Goal: Information Seeking & Learning: Check status

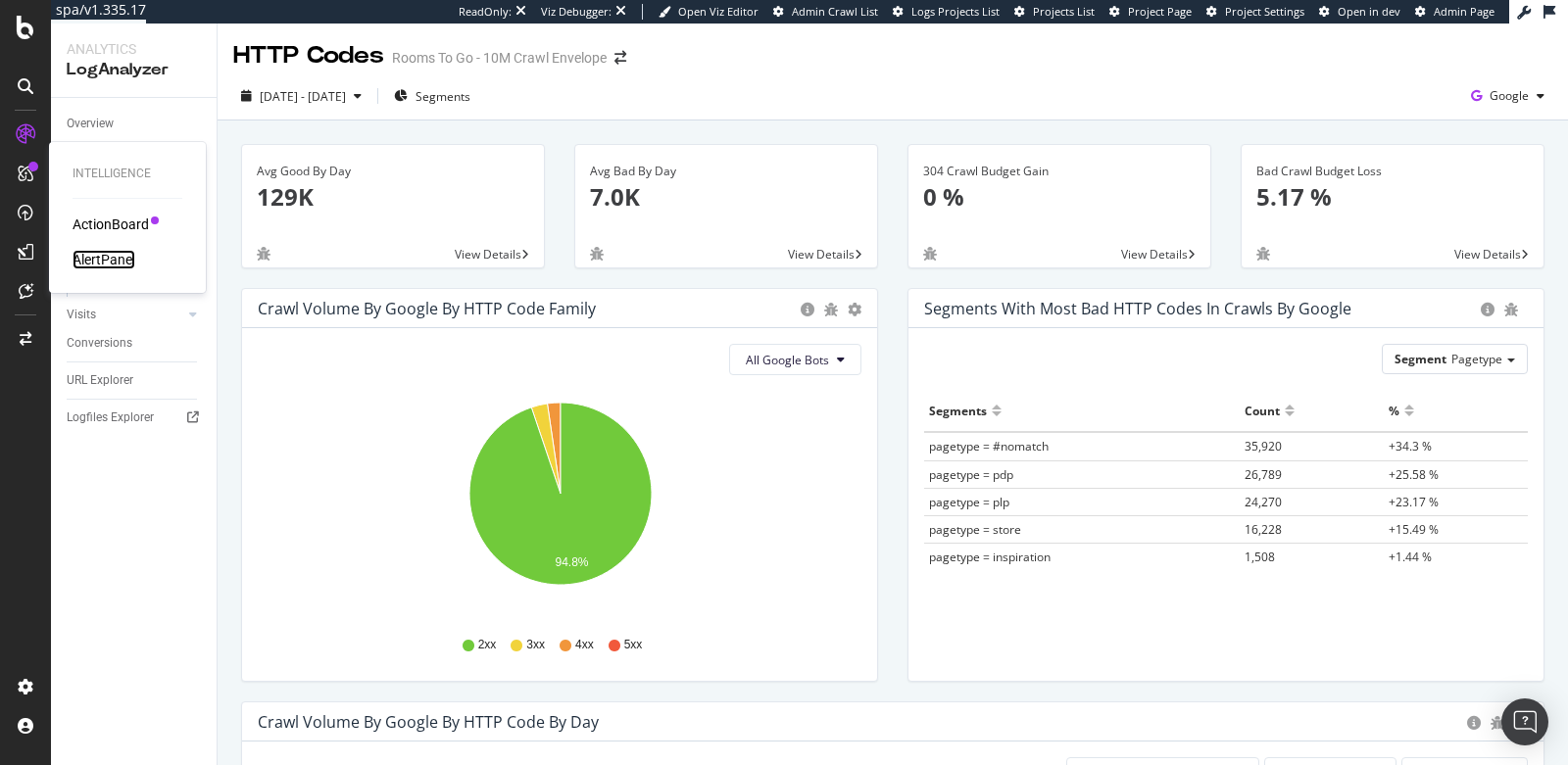
click at [86, 259] on div "AlertPanel" at bounding box center [105, 259] width 63 height 20
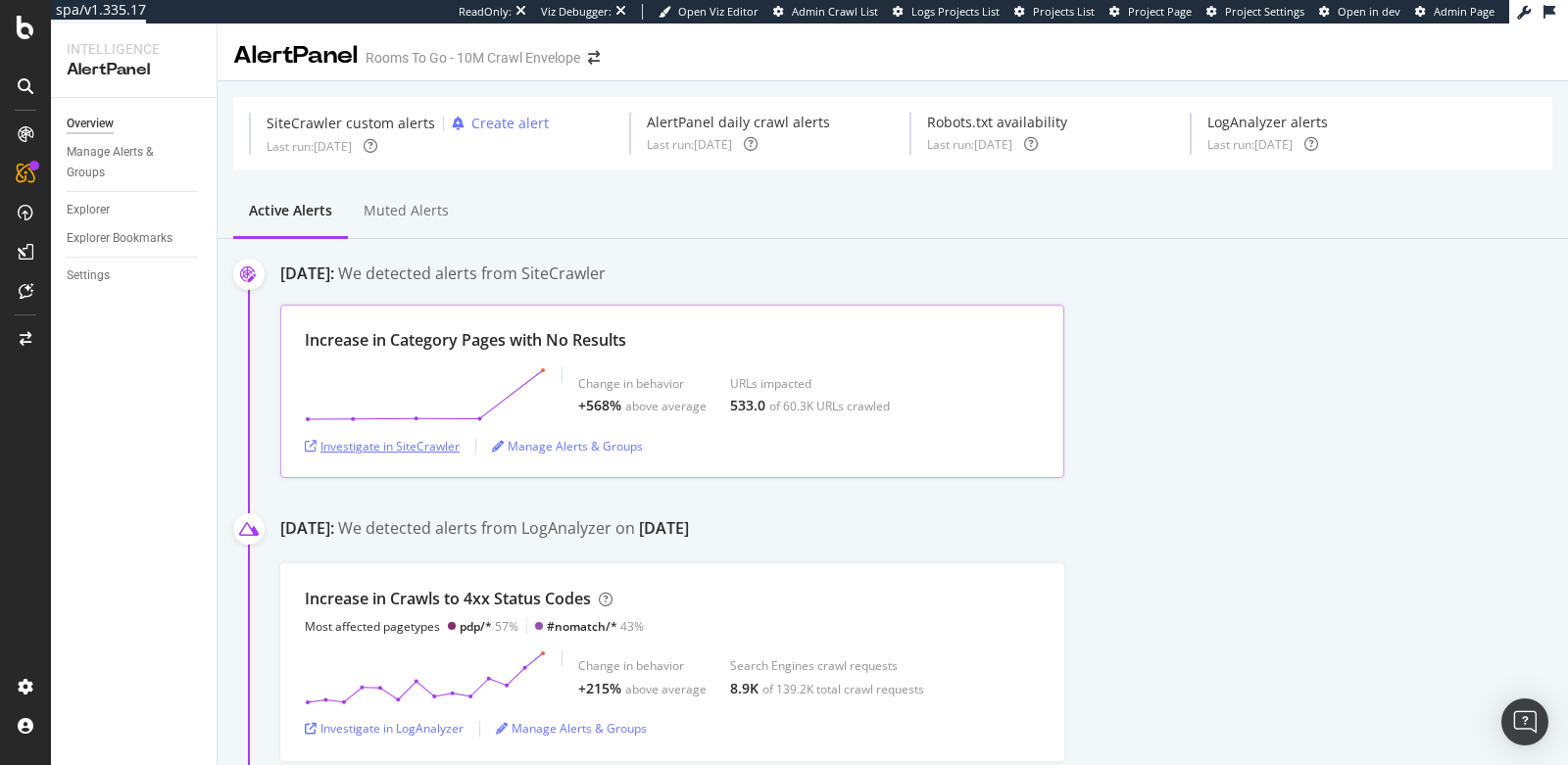
click at [428, 441] on div "Investigate in SiteCrawler" at bounding box center [382, 446] width 155 height 17
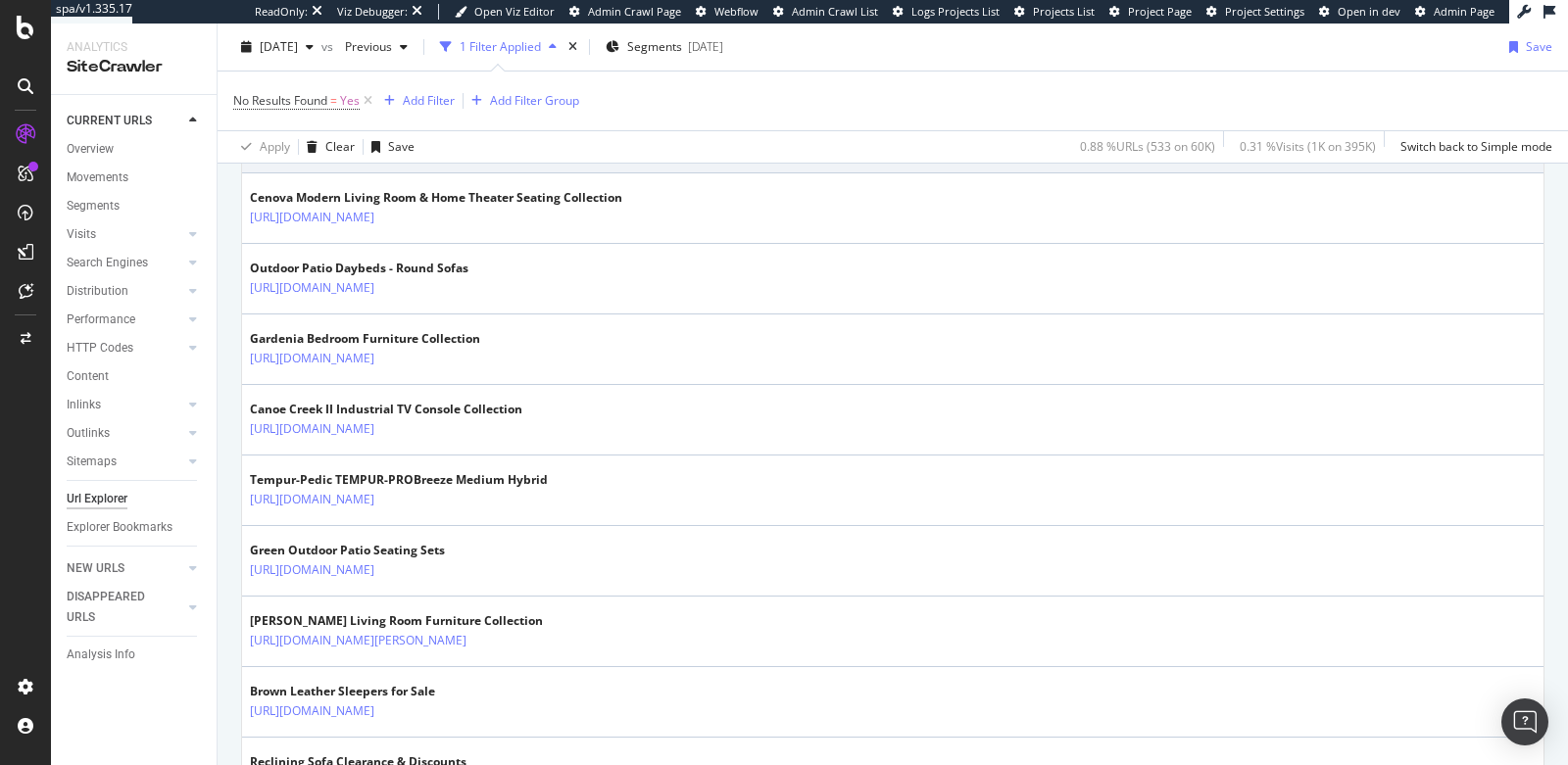
scroll to position [730, 0]
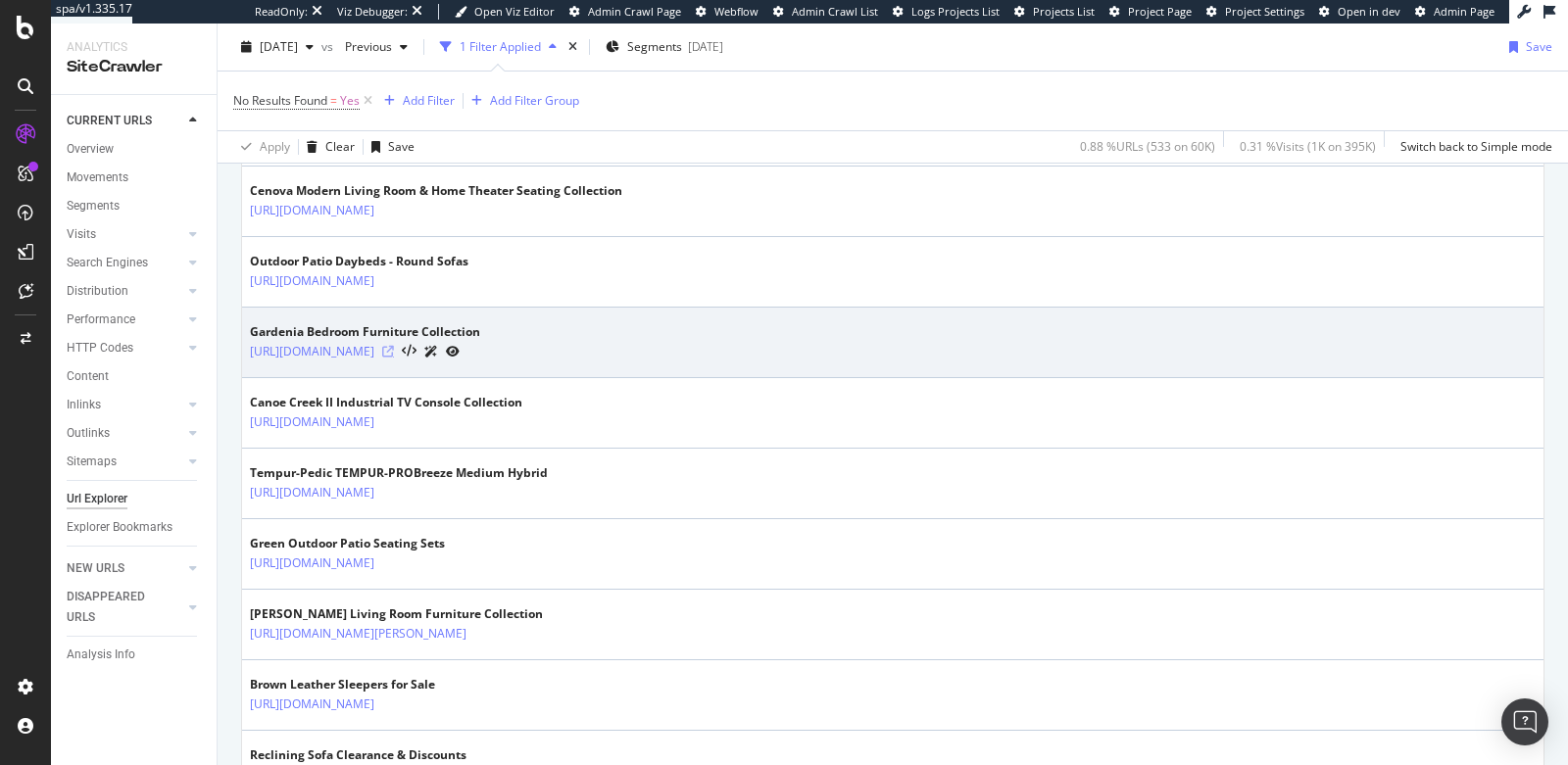
click at [394, 346] on icon at bounding box center [389, 352] width 12 height 12
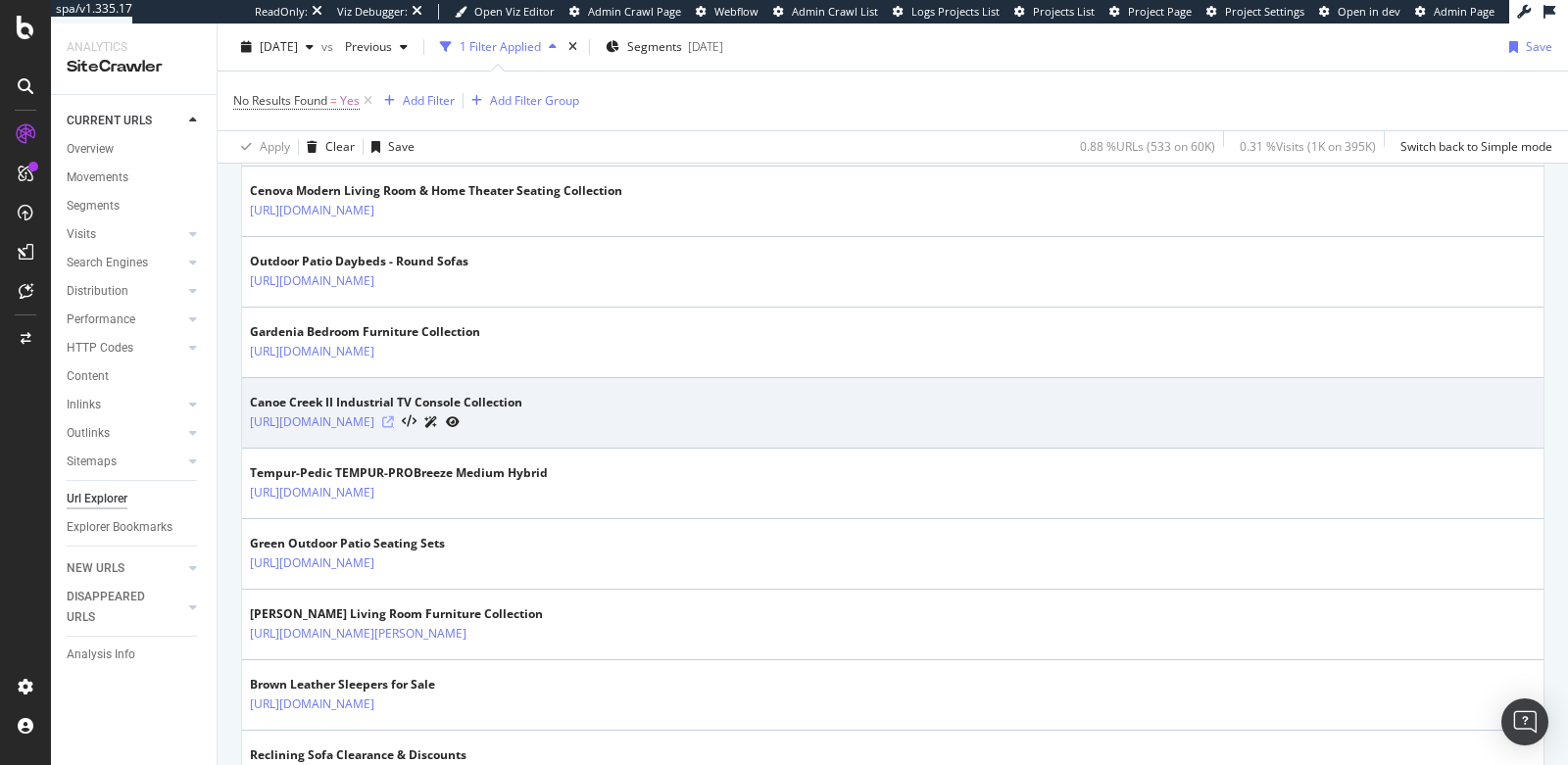
click at [394, 416] on icon at bounding box center [389, 422] width 12 height 12
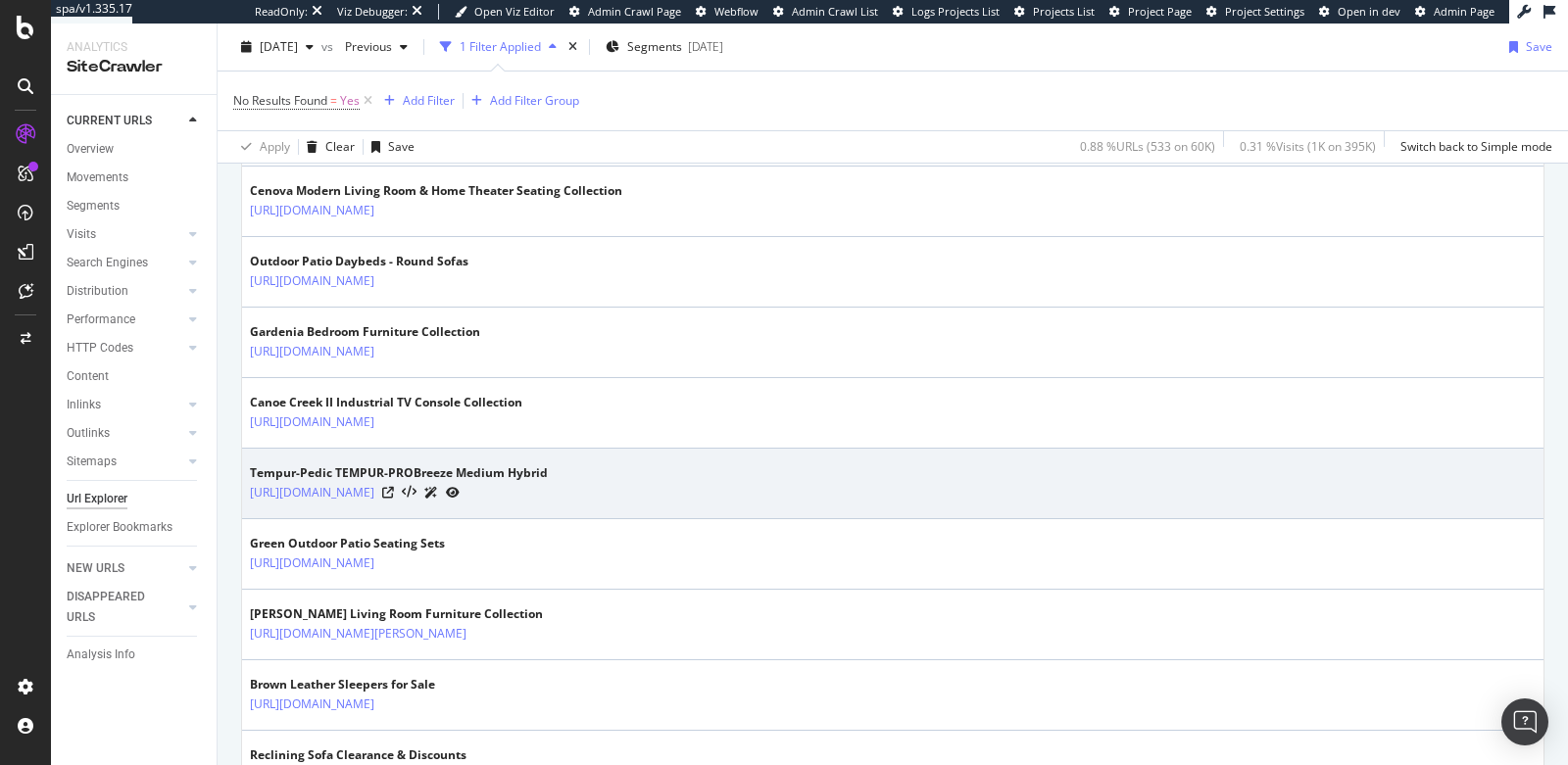
click at [548, 482] on div "https://www.roomstogo.com/mattress/brands/tempur-pedic/model/tempur-probreeze-m…" at bounding box center [398, 492] width 298 height 21
click at [394, 487] on icon at bounding box center [389, 493] width 12 height 12
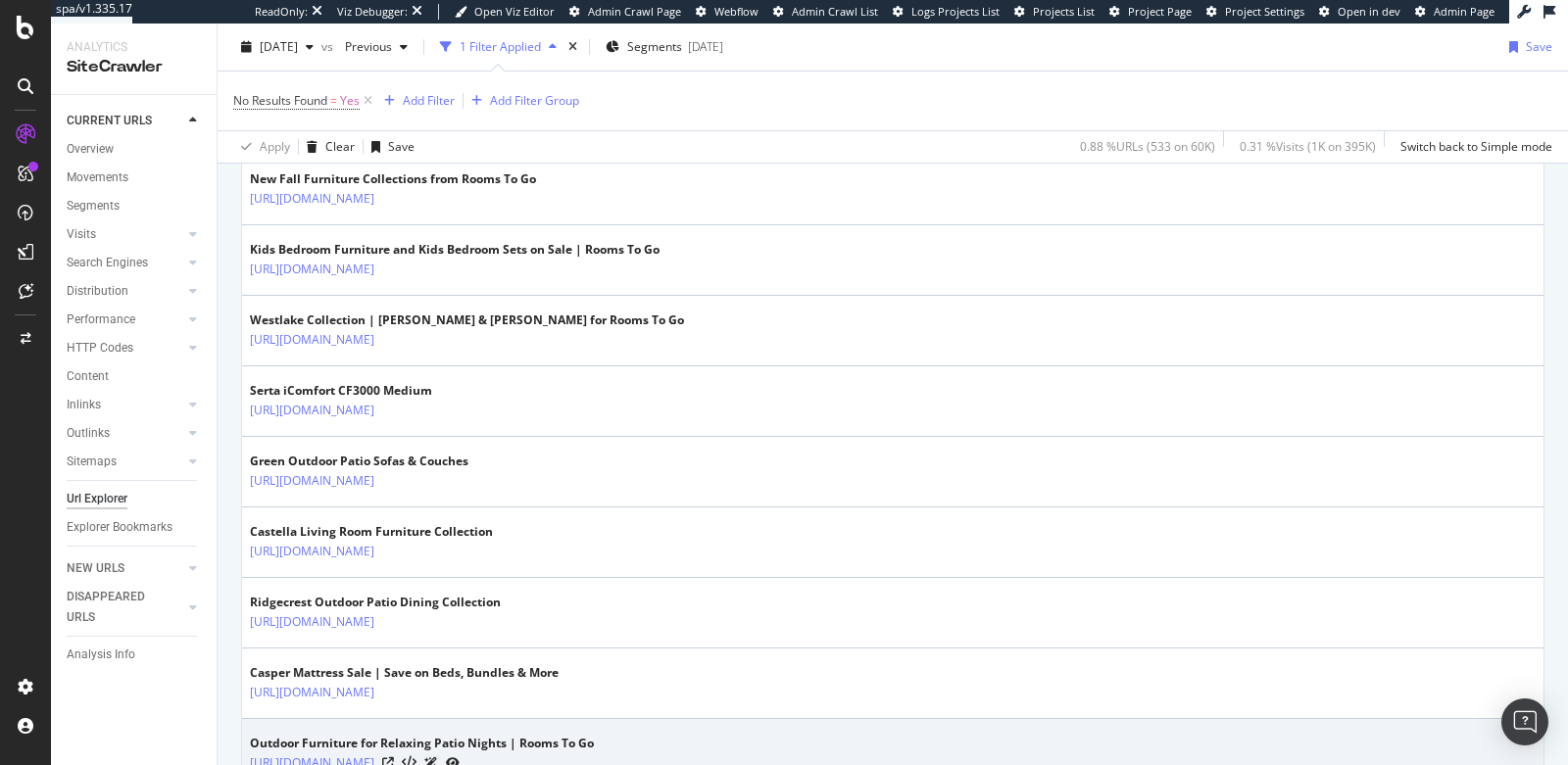
scroll to position [1510, 0]
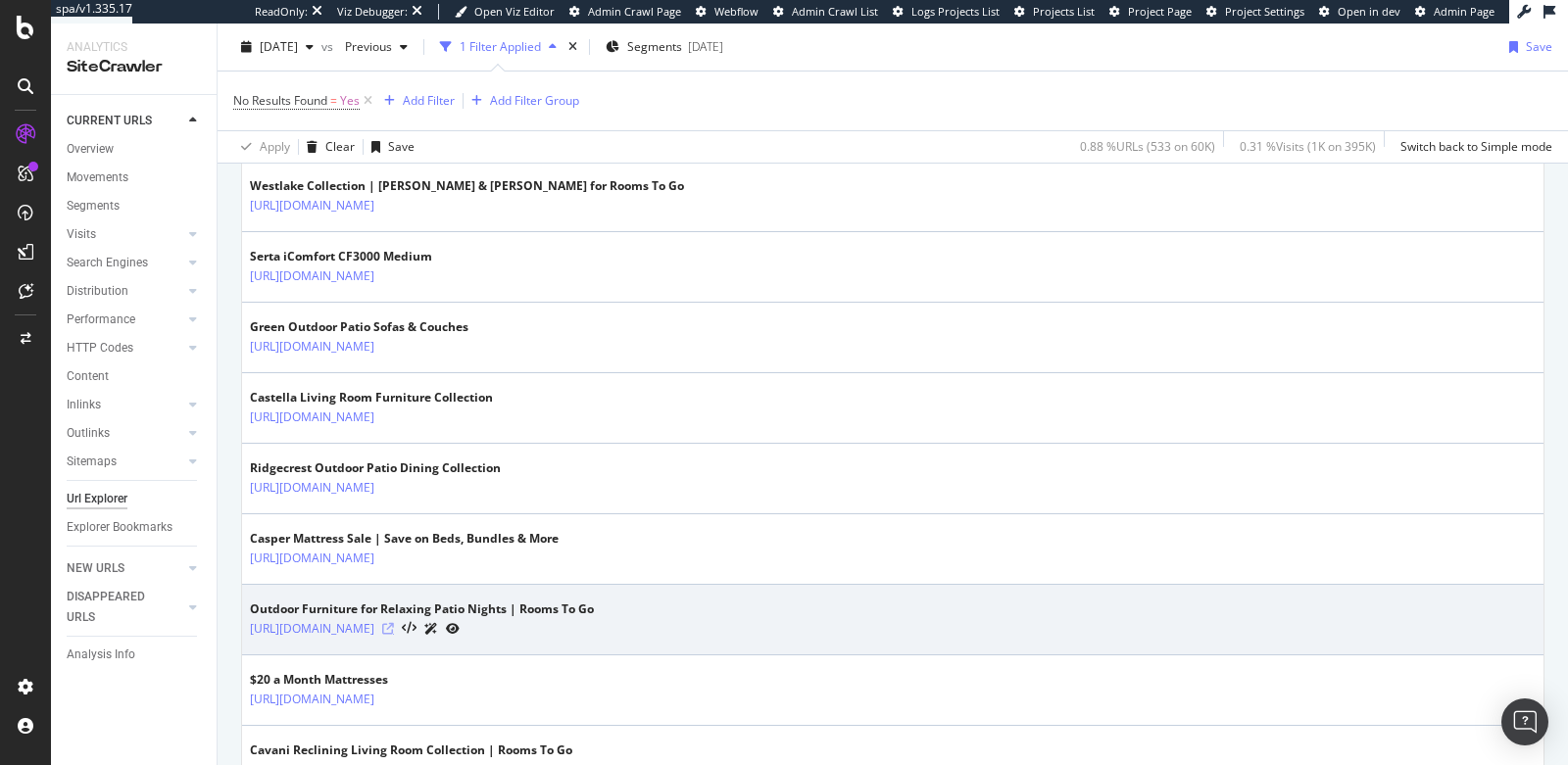
click at [394, 623] on icon at bounding box center [389, 629] width 12 height 12
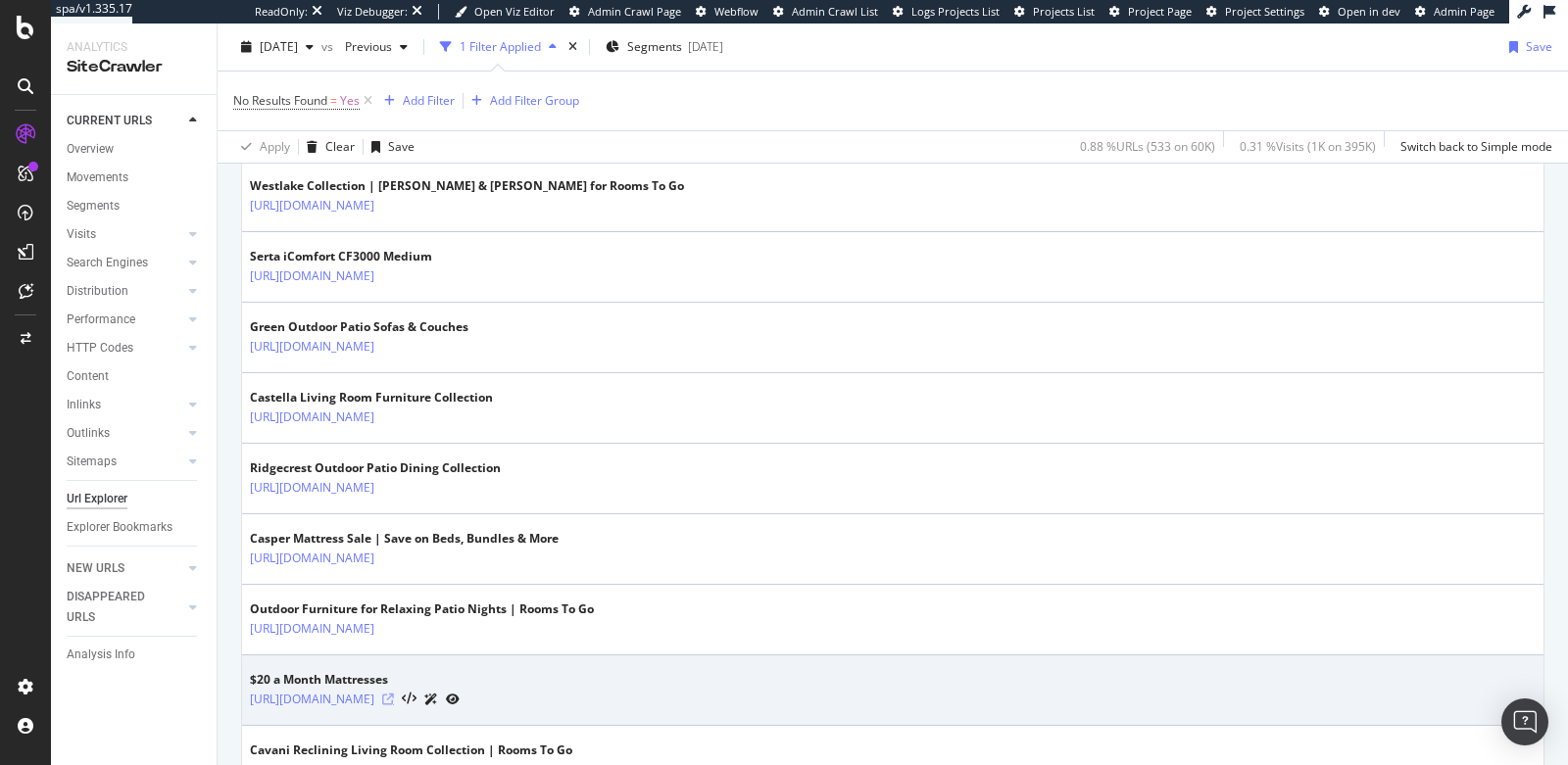
click at [394, 694] on icon at bounding box center [389, 700] width 12 height 12
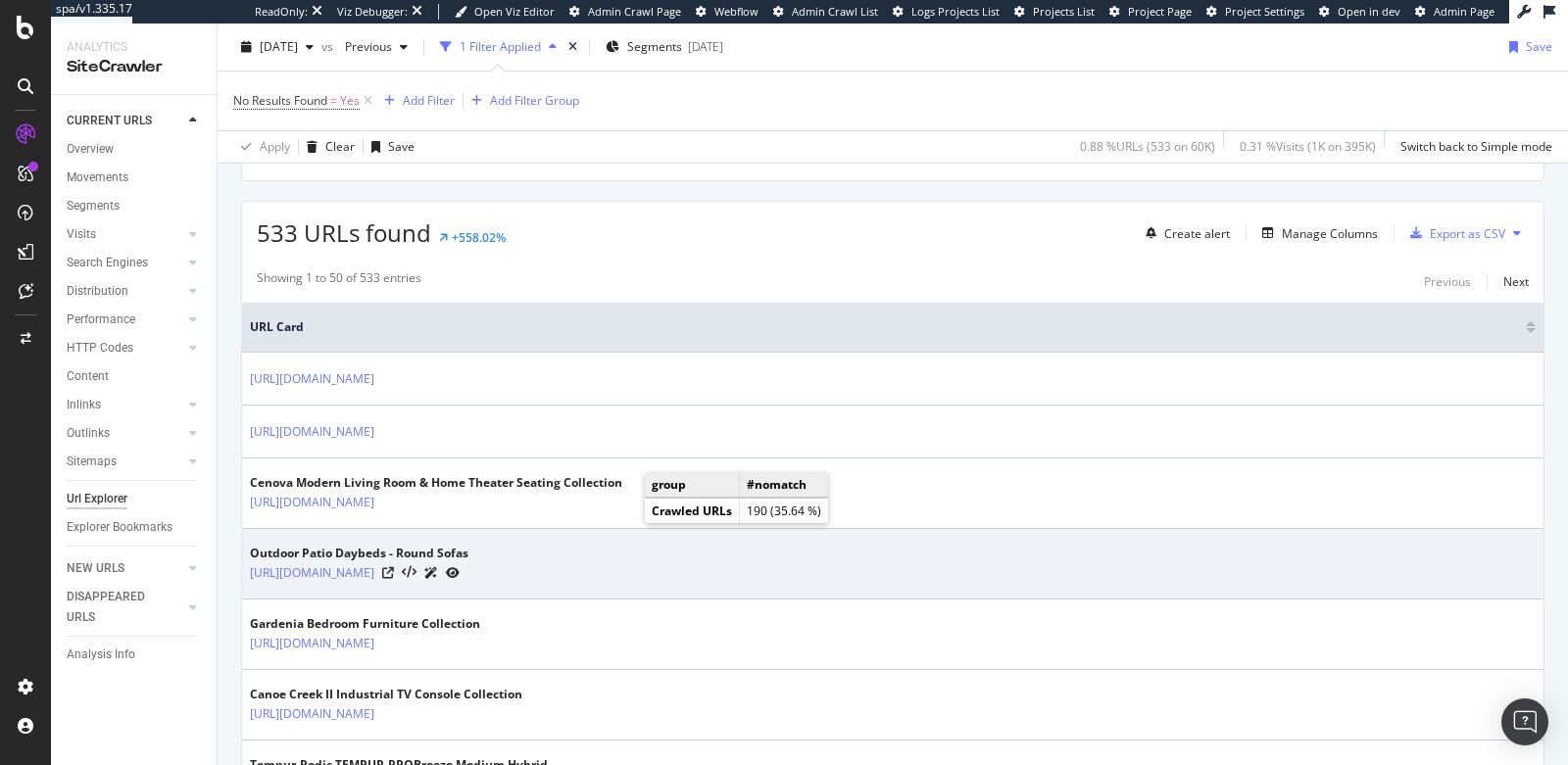
scroll to position [632, 0]
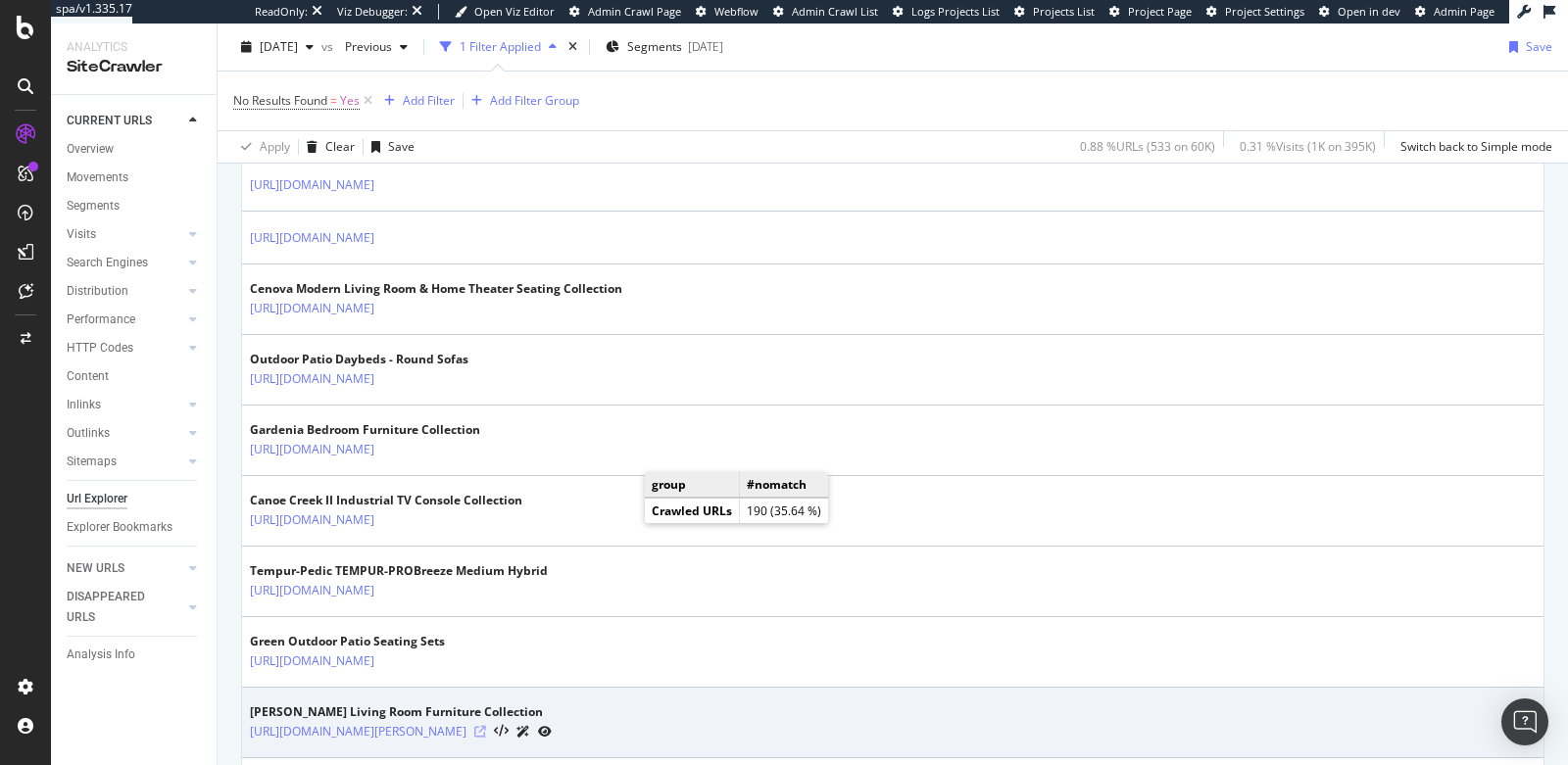
click at [486, 726] on icon at bounding box center [480, 731] width 12 height 12
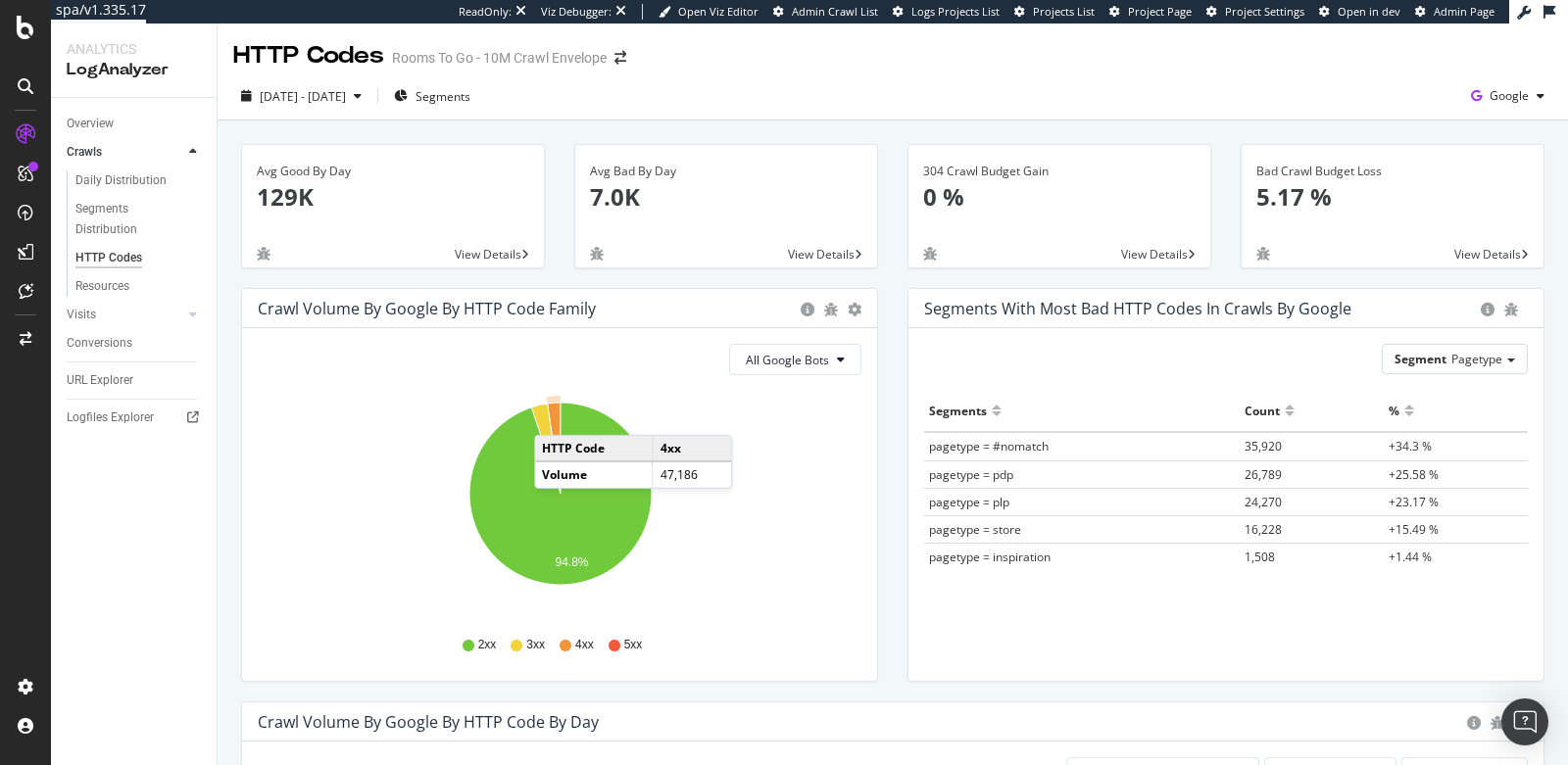
click at [554, 414] on icon "A chart." at bounding box center [554, 448] width 13 height 91
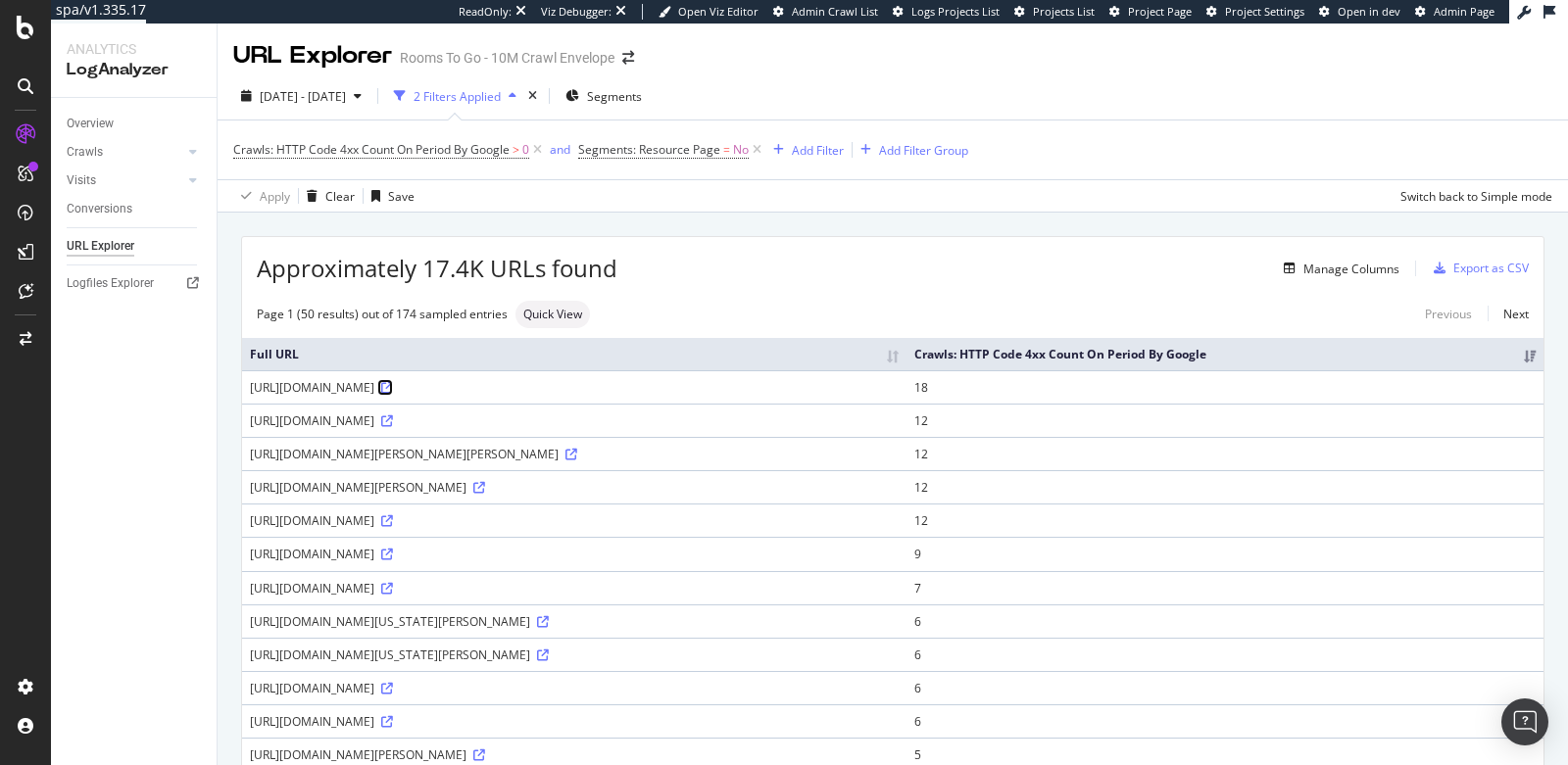
click at [393, 384] on icon at bounding box center [388, 388] width 12 height 12
